Goal: Information Seeking & Learning: Check status

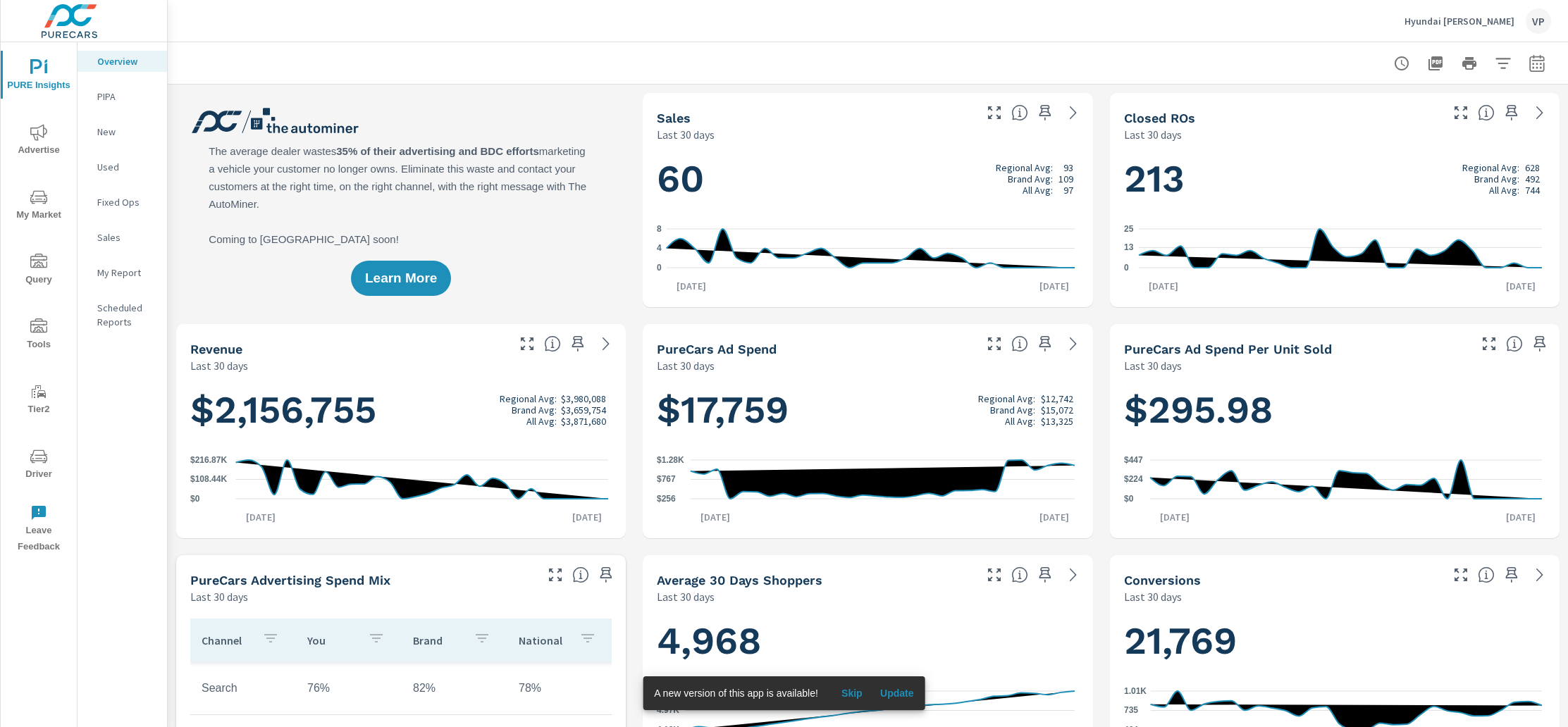
scroll to position [1, 0]
click at [1065, 109] on icon at bounding box center [1073, 112] width 17 height 17
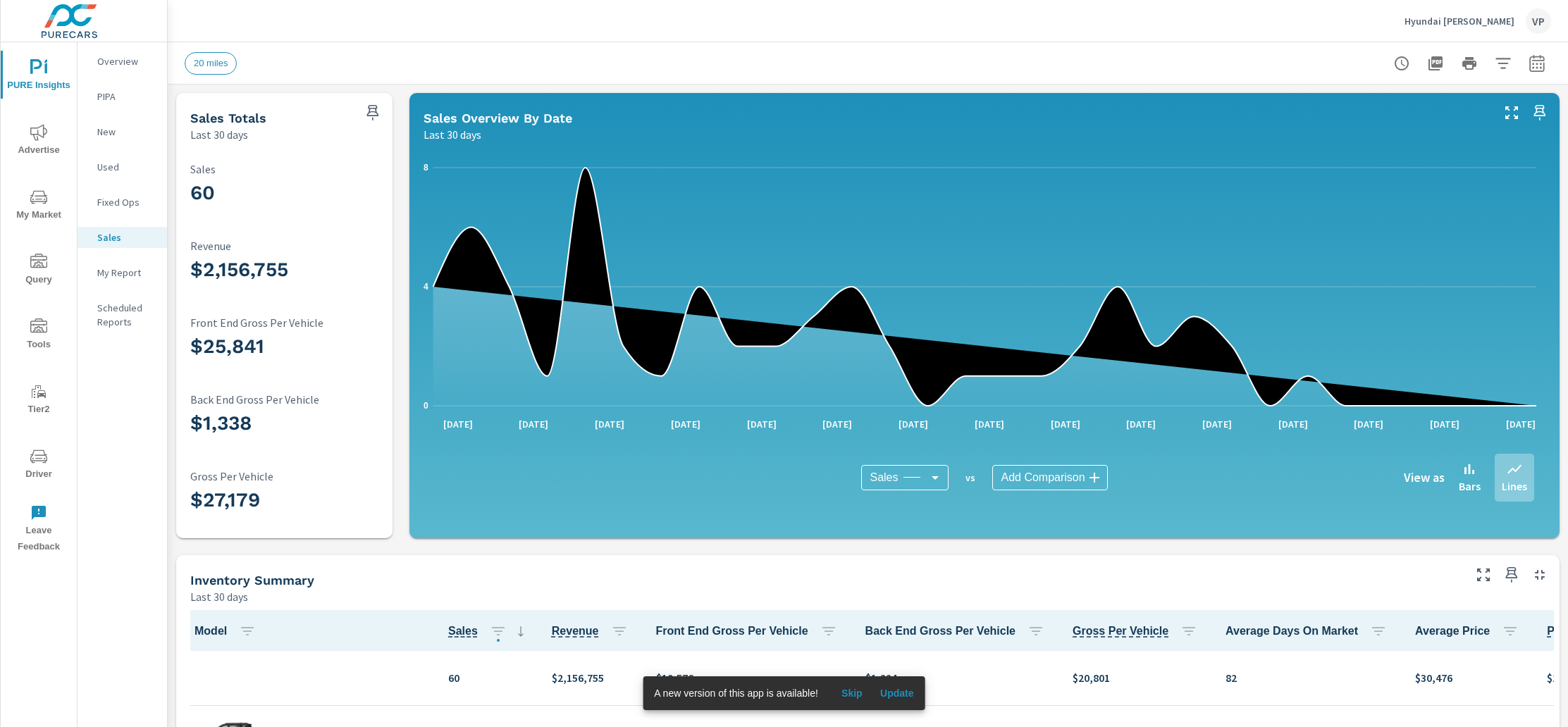
scroll to position [1, 0]
click at [1528, 62] on icon "button" at bounding box center [1536, 63] width 17 height 17
select select "Last 30 days"
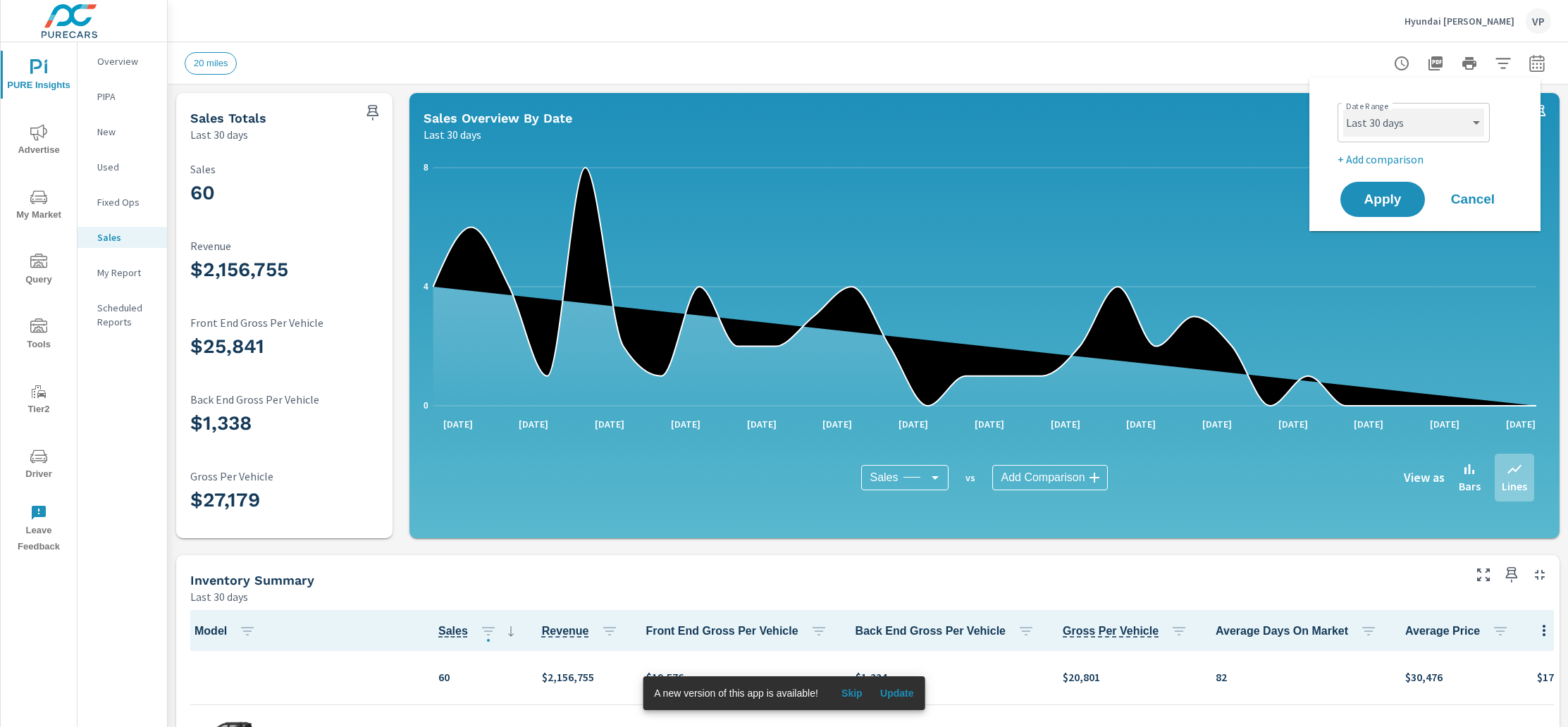
click at [1364, 127] on select "Custom [DATE] Last week Last 7 days Last 14 days Last 30 days Last 45 days Last…" at bounding box center [1414, 122] width 141 height 28
click at [1343, 108] on select "Custom [DATE] Last week Last 7 days Last 14 days Last 30 days Last 45 days Last…" at bounding box center [1414, 122] width 141 height 28
click at [1392, 197] on span "Apply" at bounding box center [1383, 199] width 58 height 13
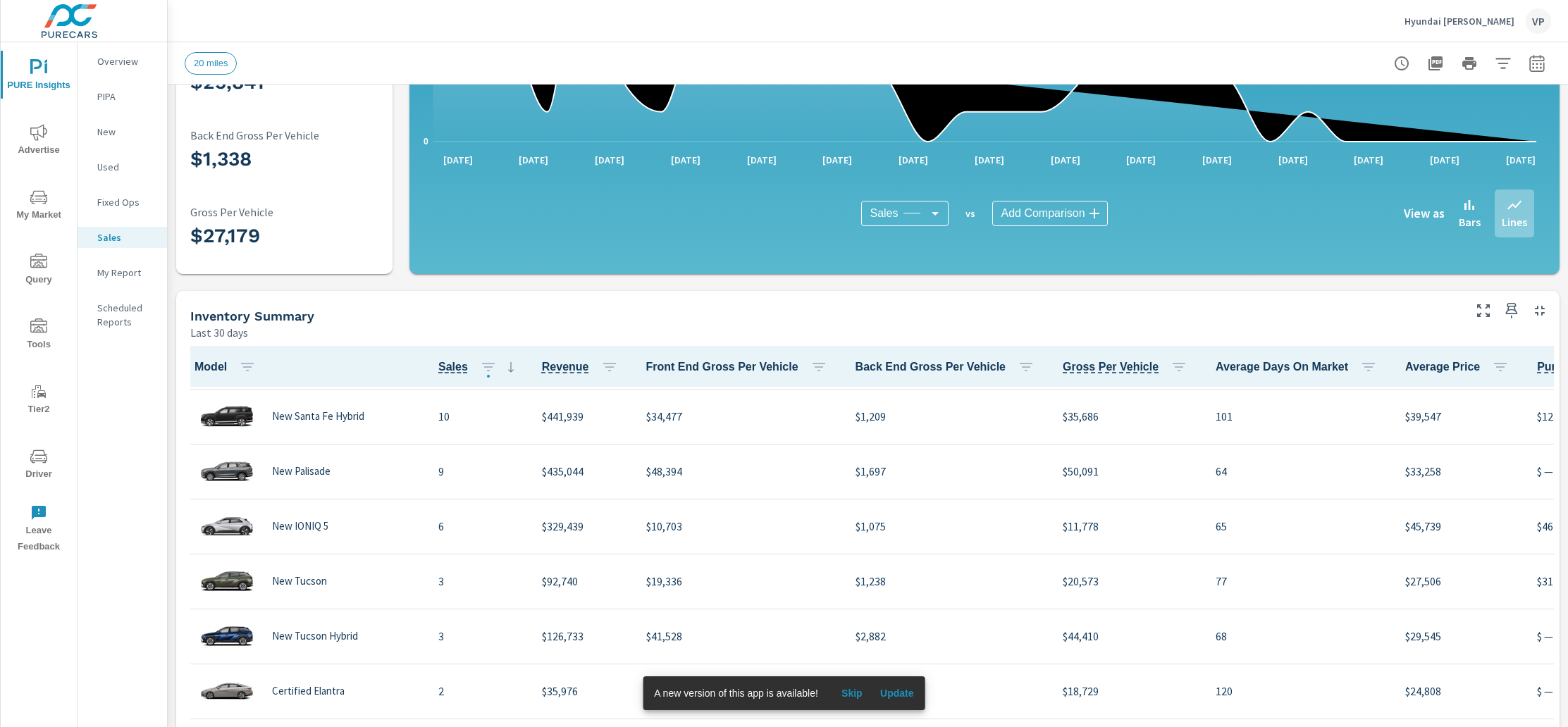
scroll to position [159, 0]
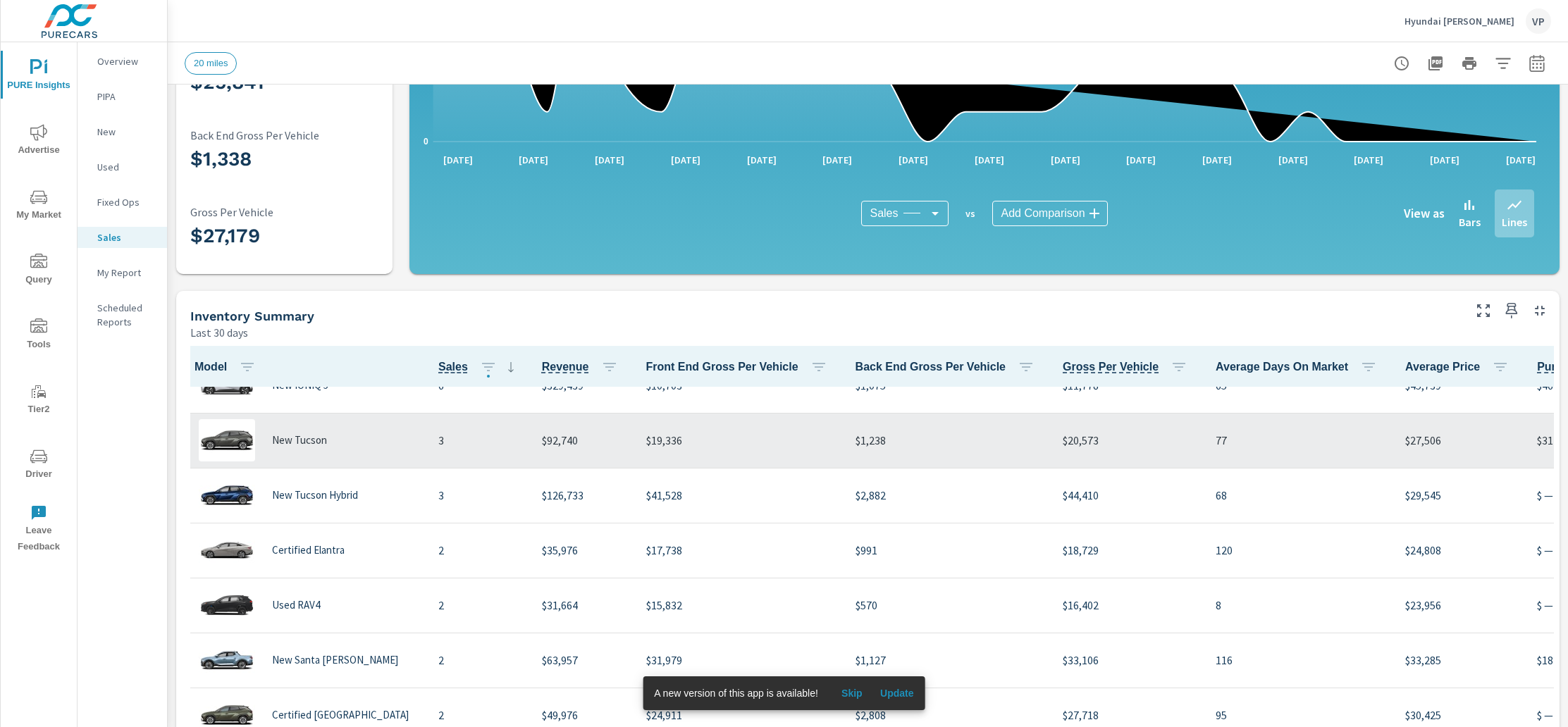
scroll to position [488, 0]
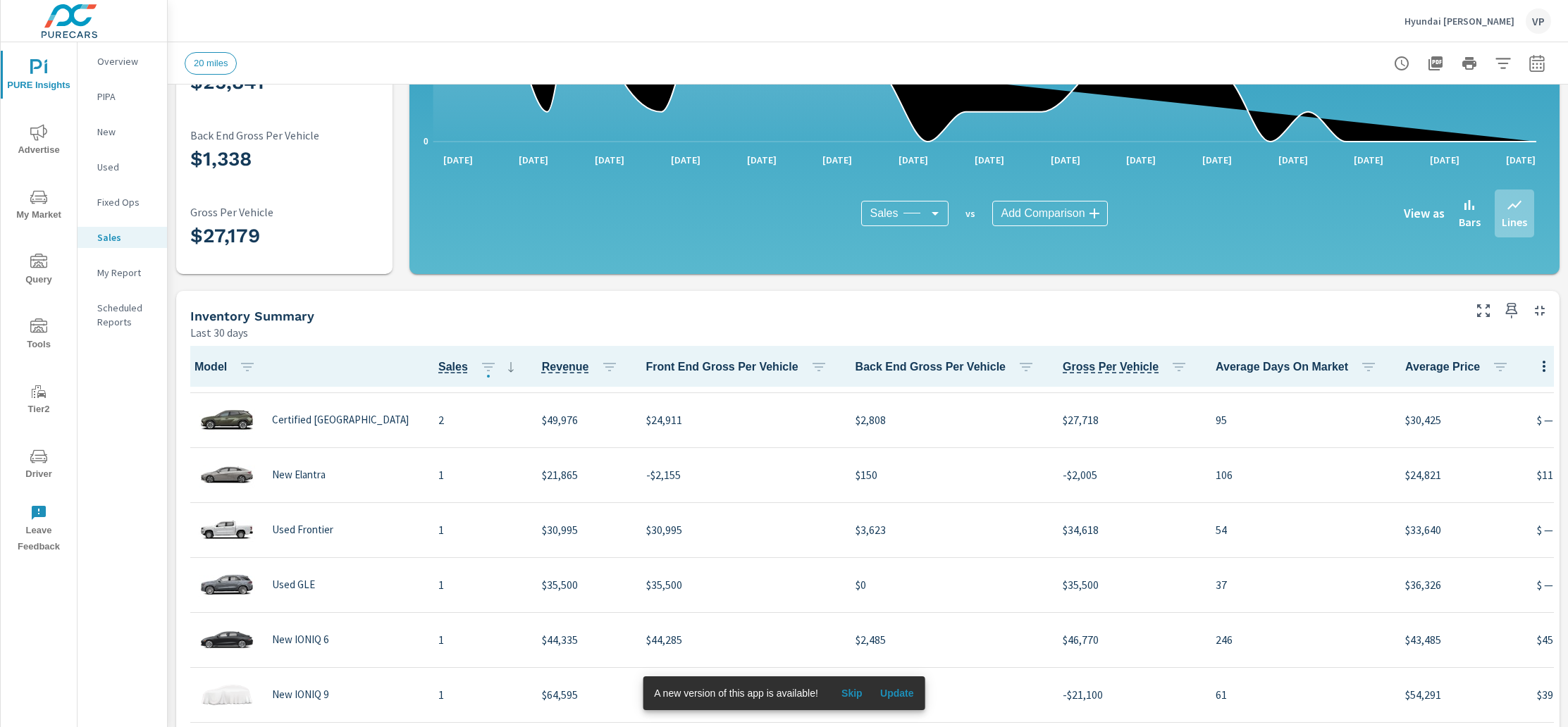
click at [222, 367] on span "Model" at bounding box center [228, 367] width 67 height 17
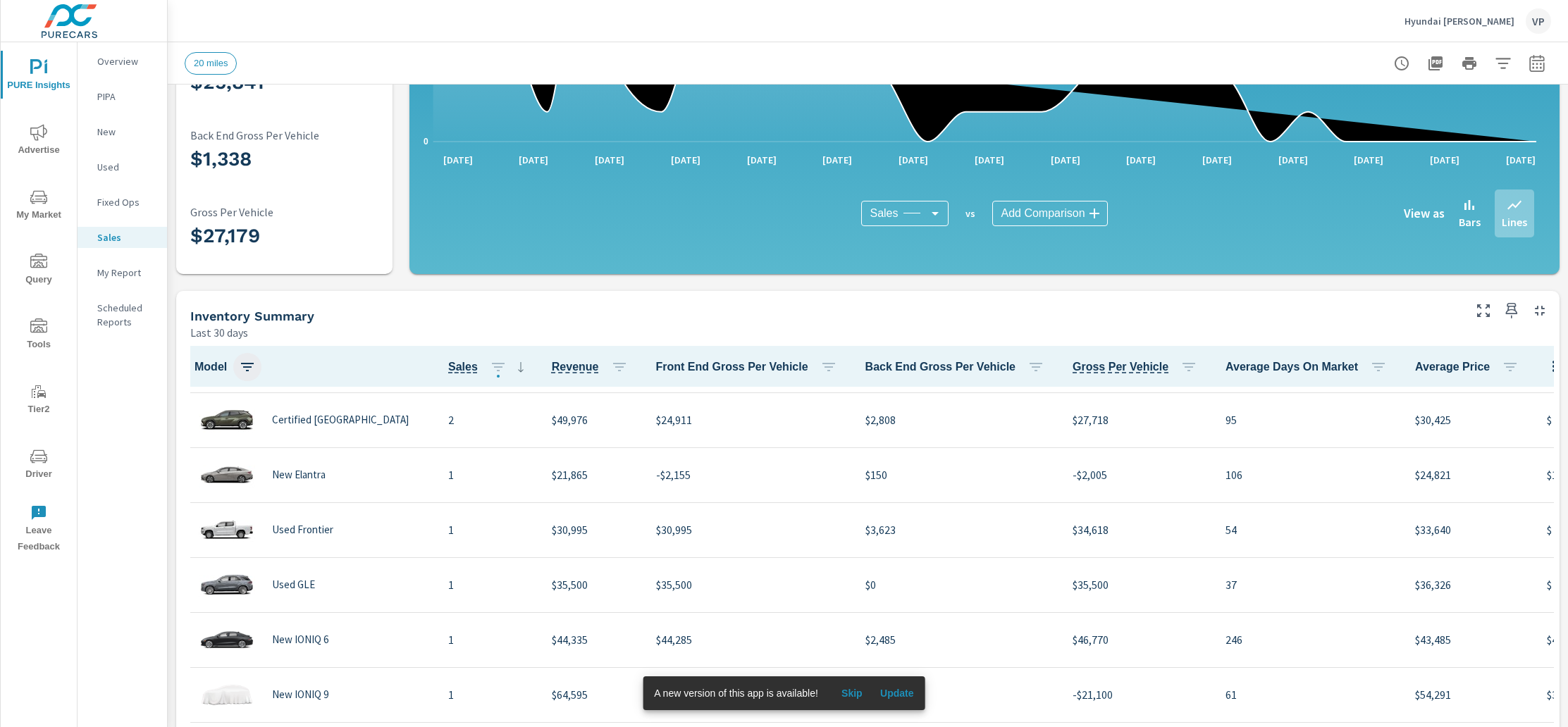
click at [249, 367] on icon "button" at bounding box center [247, 367] width 12 height 9
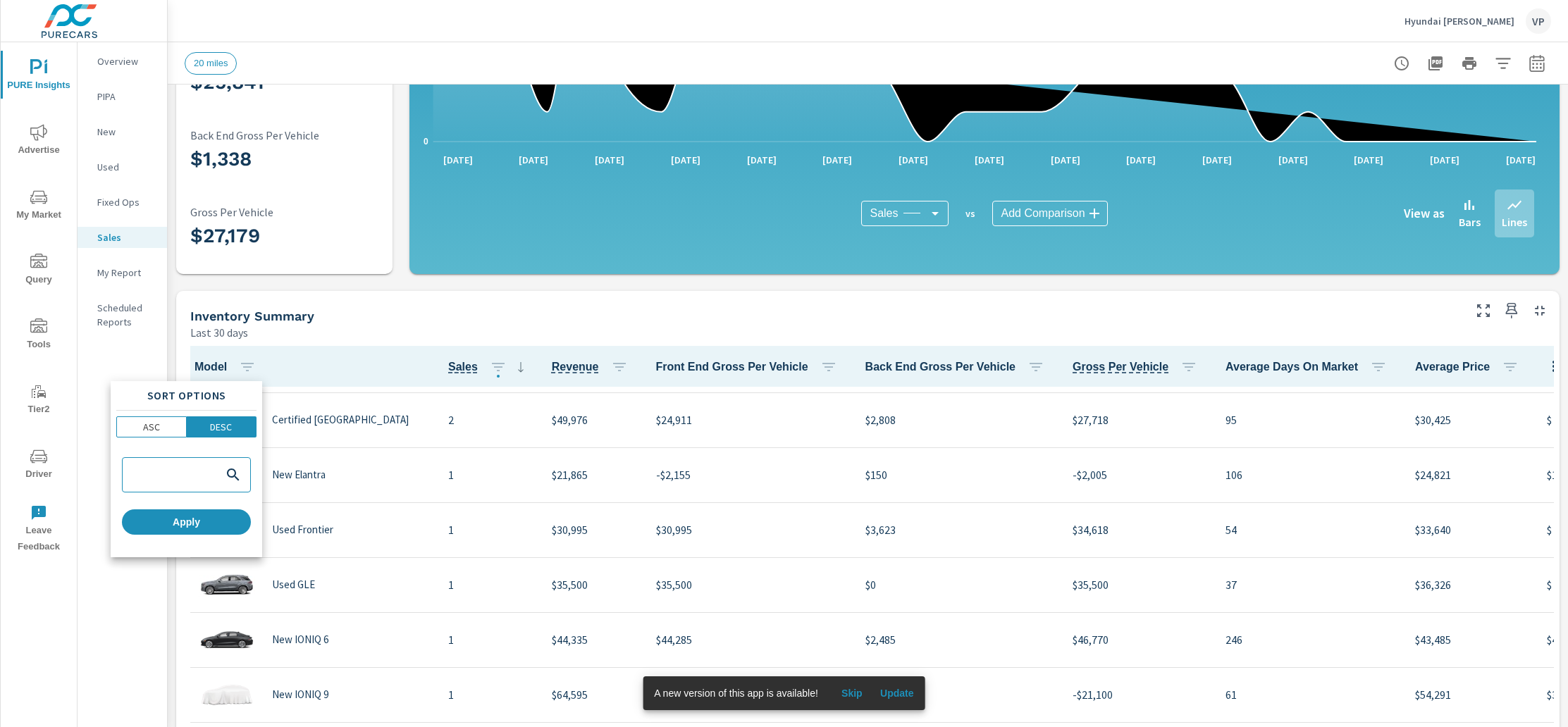
click at [249, 367] on div at bounding box center [784, 363] width 1568 height 727
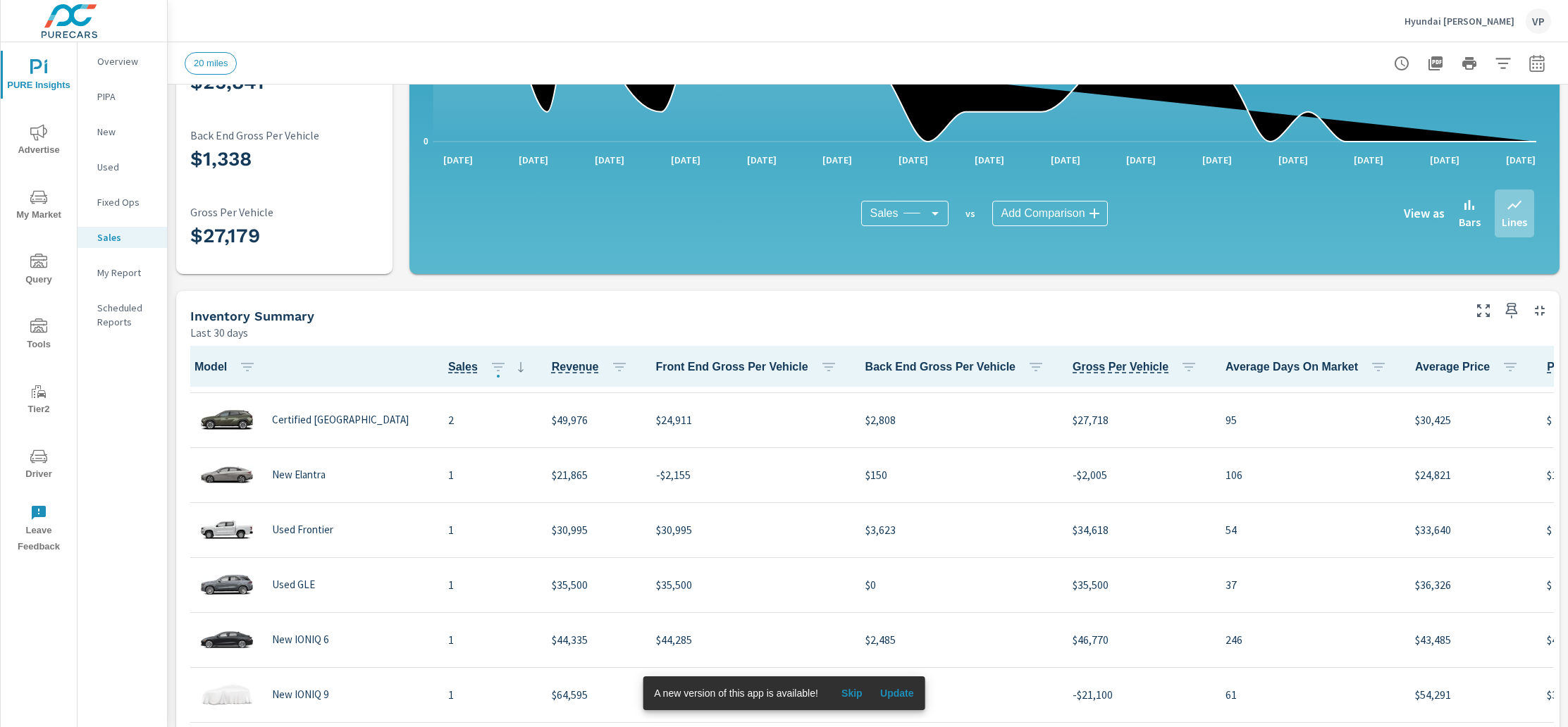
scroll to position [1094, 0]
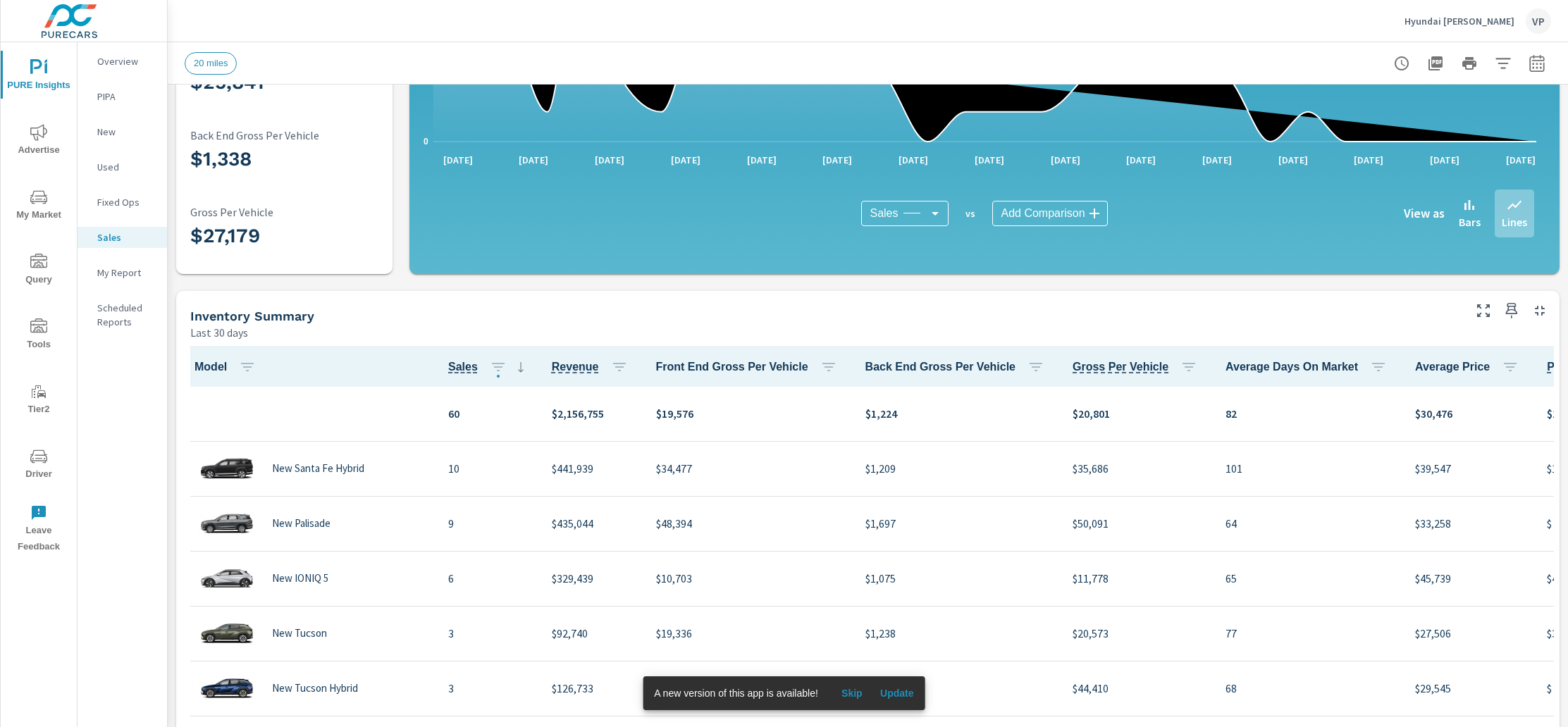
scroll to position [1, 0]
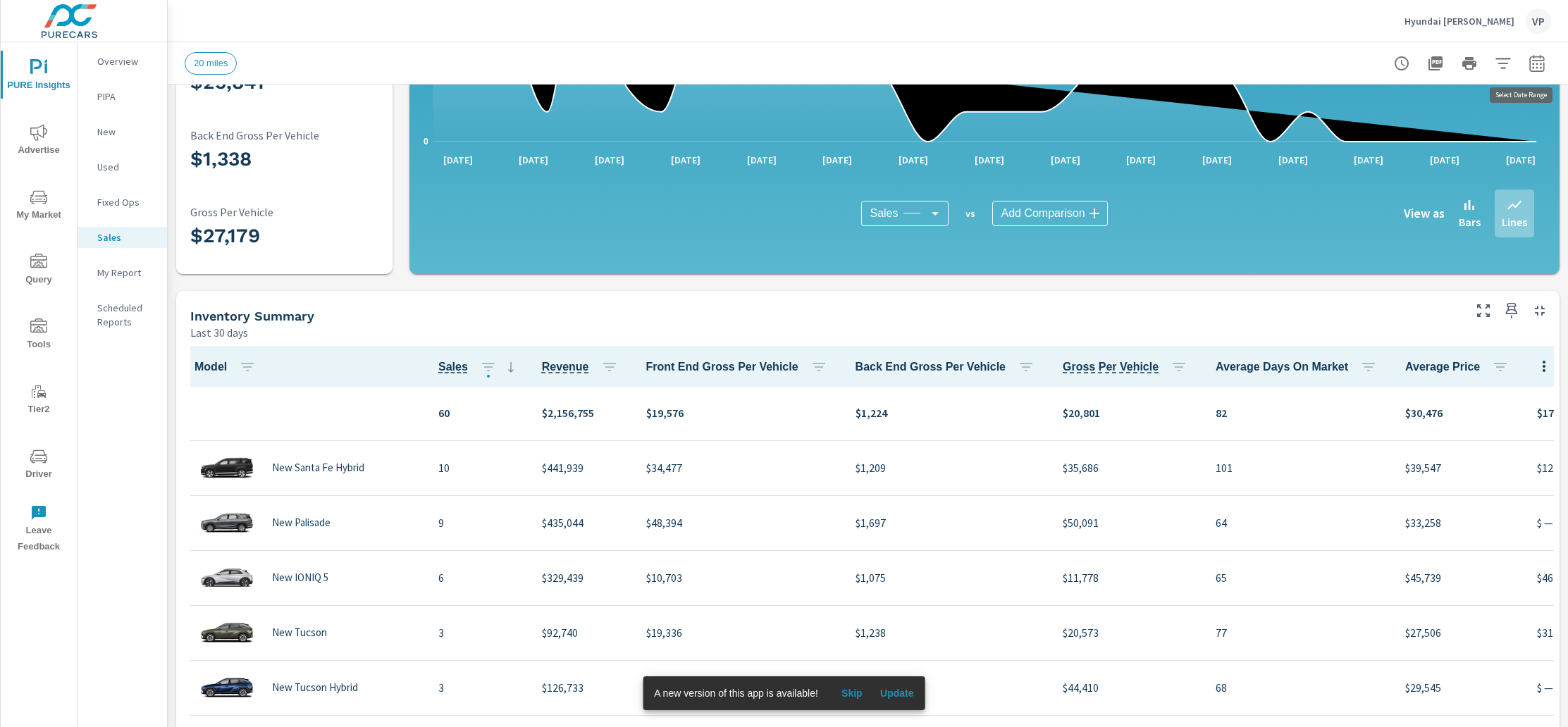
click at [1529, 65] on icon "button" at bounding box center [1536, 63] width 17 height 17
select select "Last 30 days"
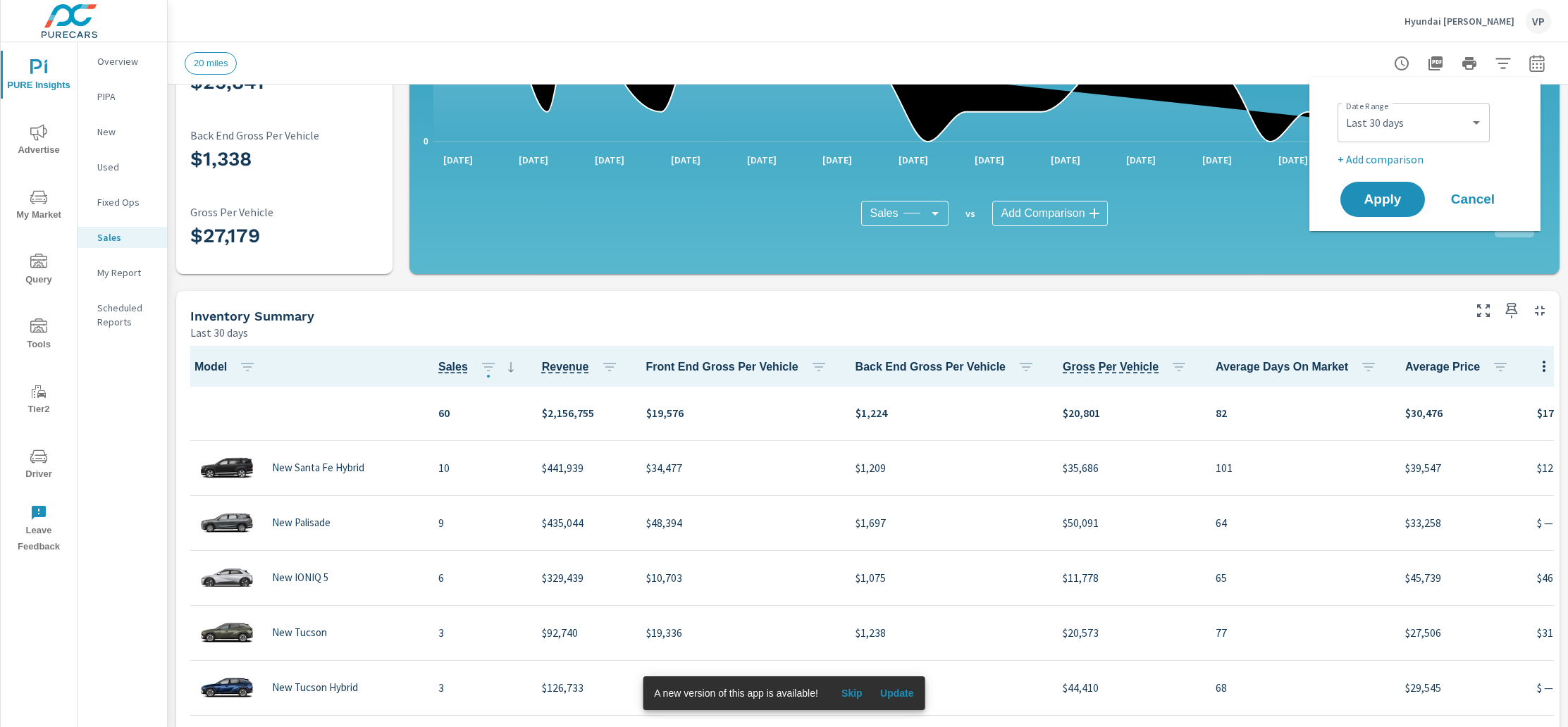
click at [1401, 156] on p "+ Add comparison" at bounding box center [1427, 159] width 181 height 17
select select "Previous period"
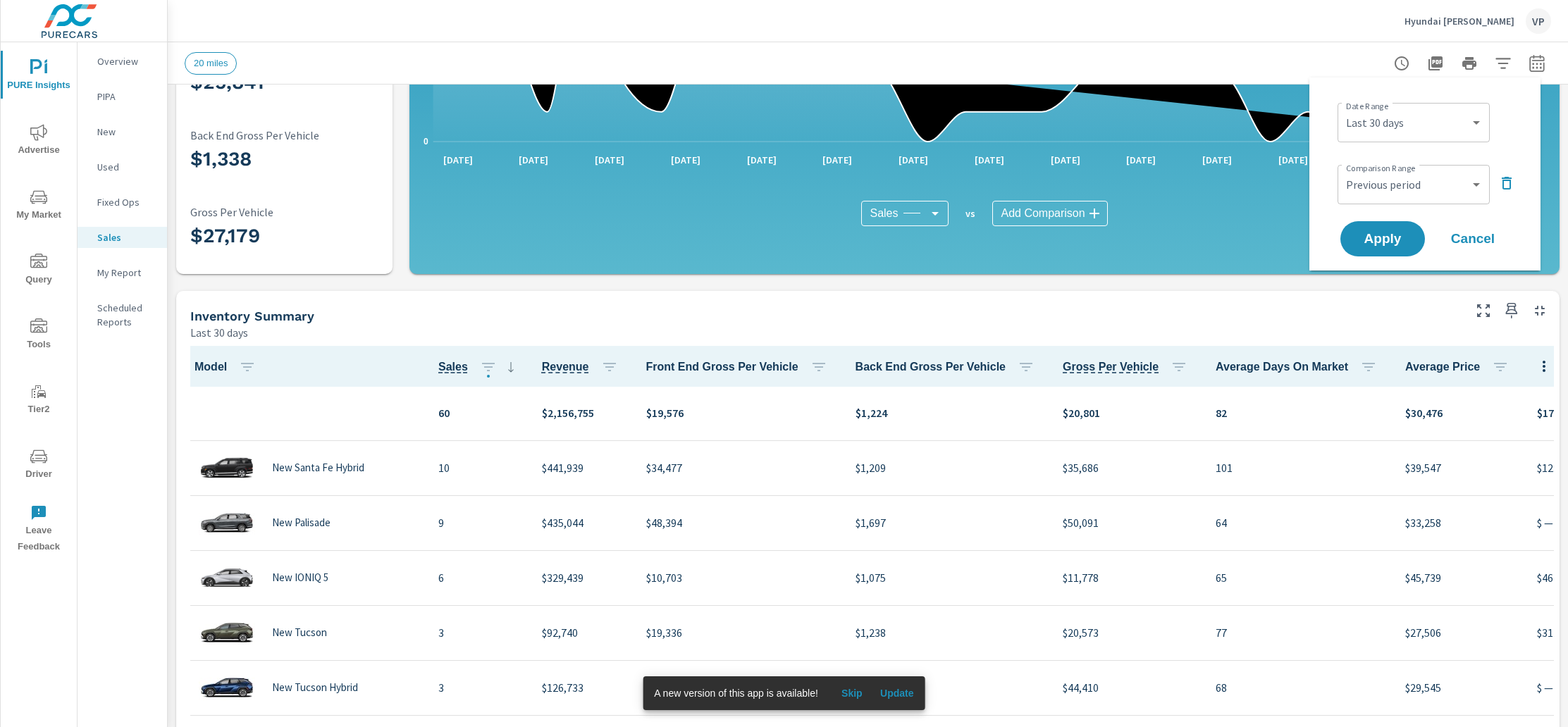
click at [1494, 122] on div "Date Range Custom [DATE] Last week Last 7 days Last 14 days Last 30 days Last 4…" at bounding box center [1427, 121] width 181 height 48
click at [1495, 62] on icon "button" at bounding box center [1503, 63] width 17 height 17
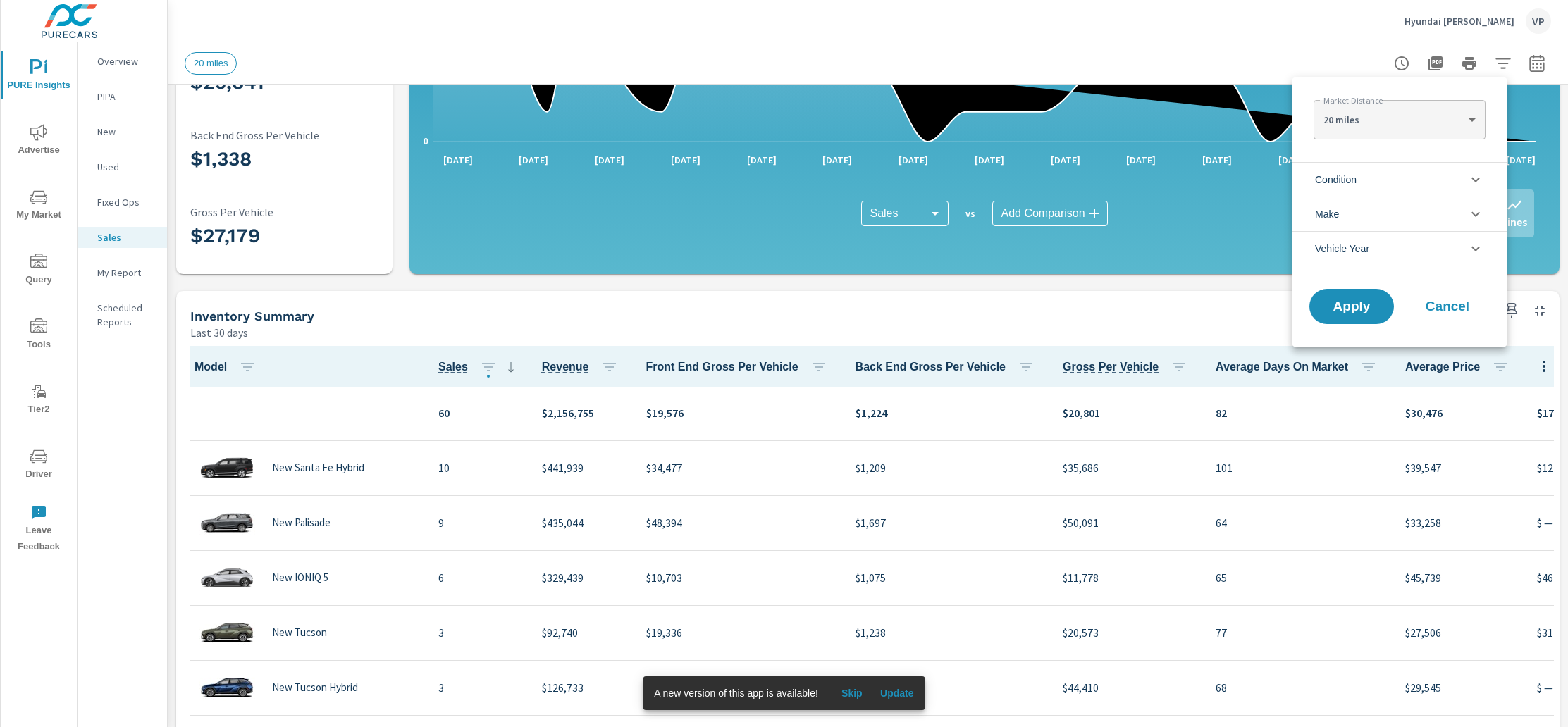
click at [1438, 176] on li "Condition" at bounding box center [1399, 179] width 214 height 34
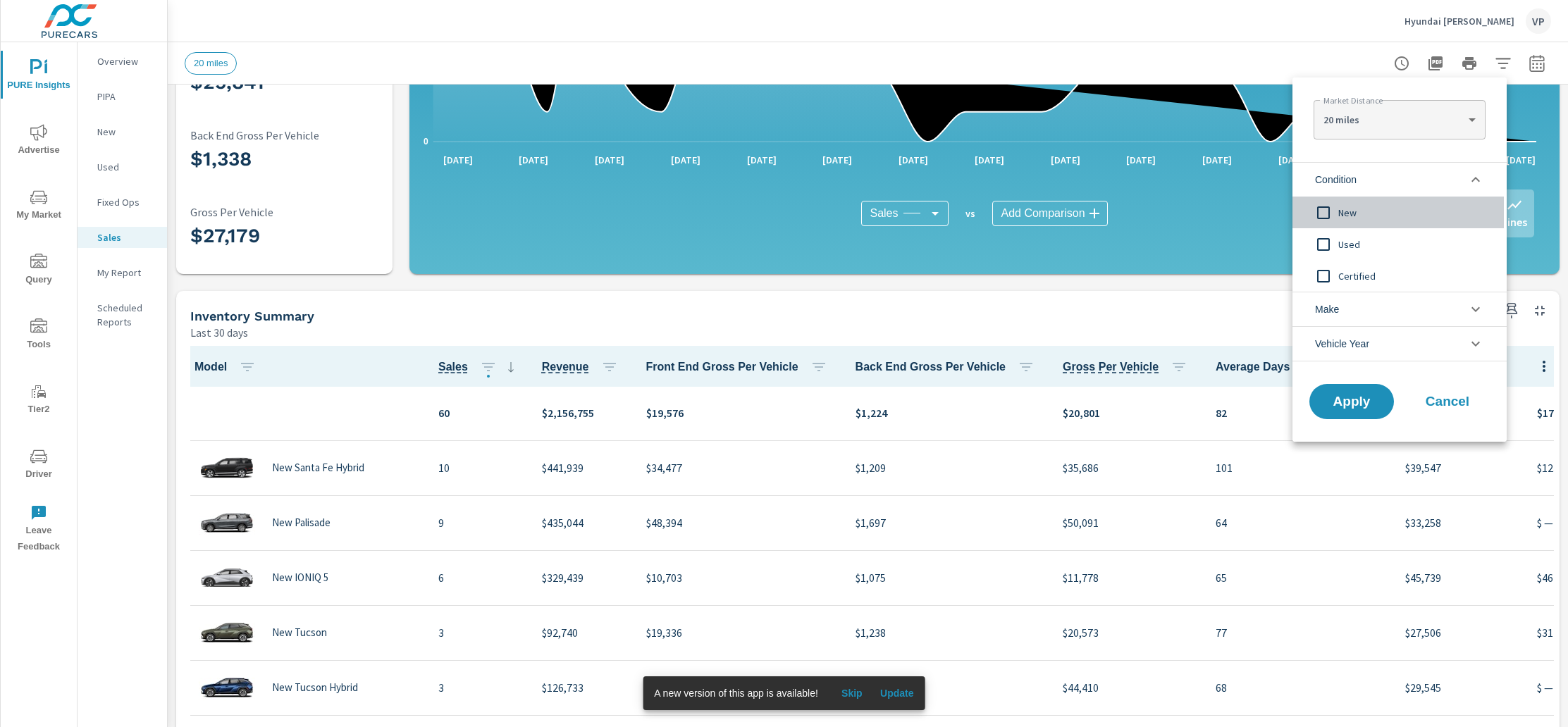
click at [1326, 213] on input "filter options" at bounding box center [1324, 213] width 30 height 30
click at [1351, 402] on span "Apply" at bounding box center [1352, 402] width 58 height 13
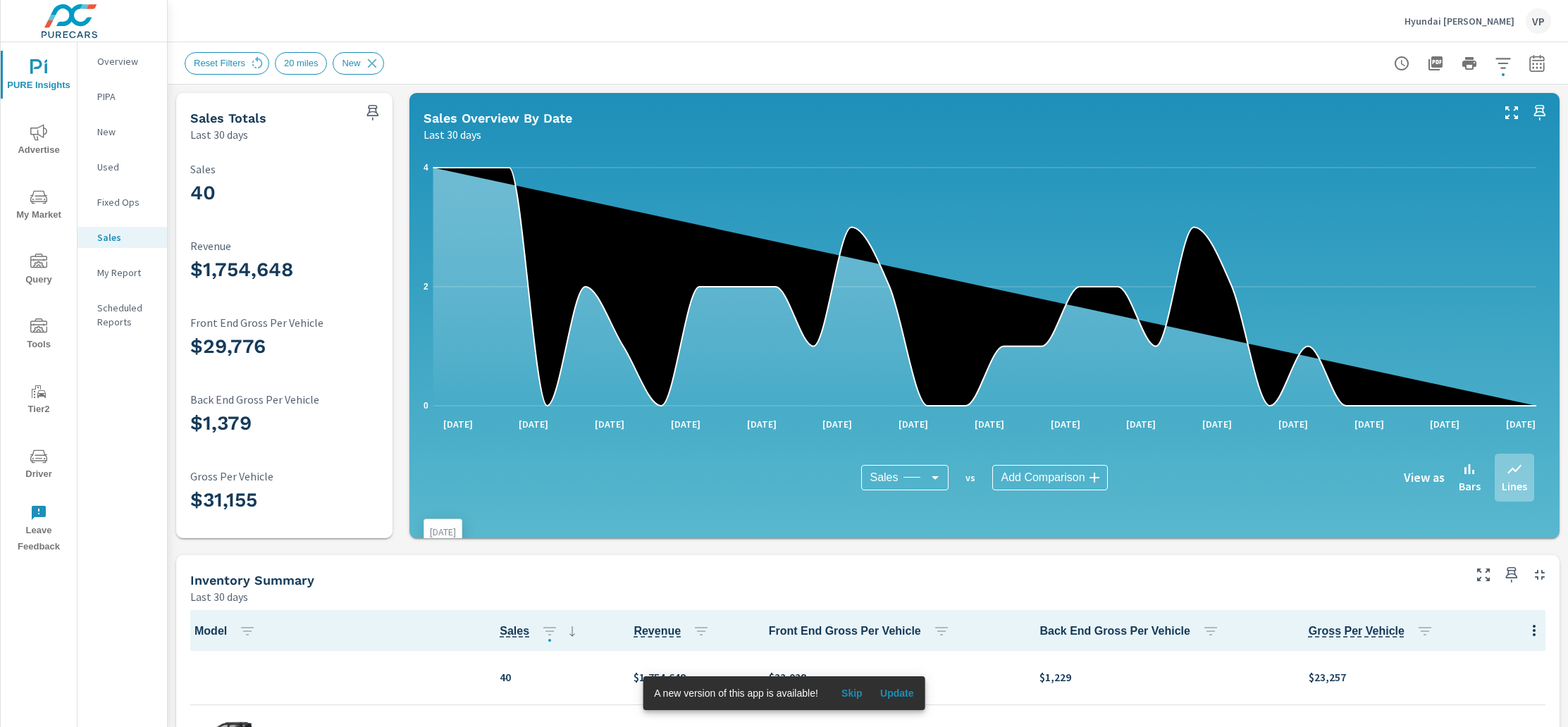
scroll to position [3, 0]
